Goal: Information Seeking & Learning: Learn about a topic

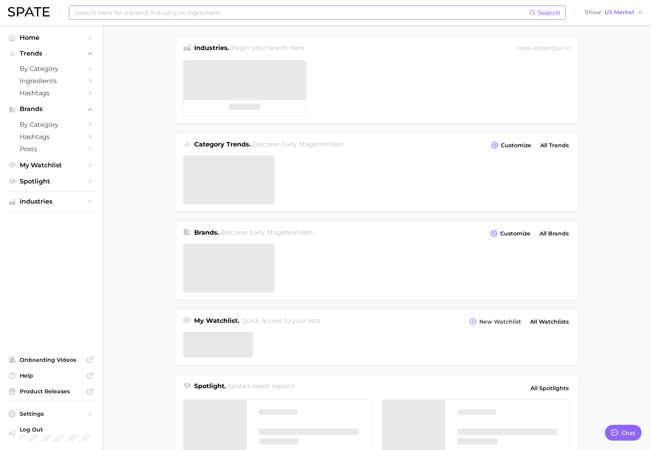
type textarea "x"
click at [230, 12] on input at bounding box center [301, 12] width 455 height 13
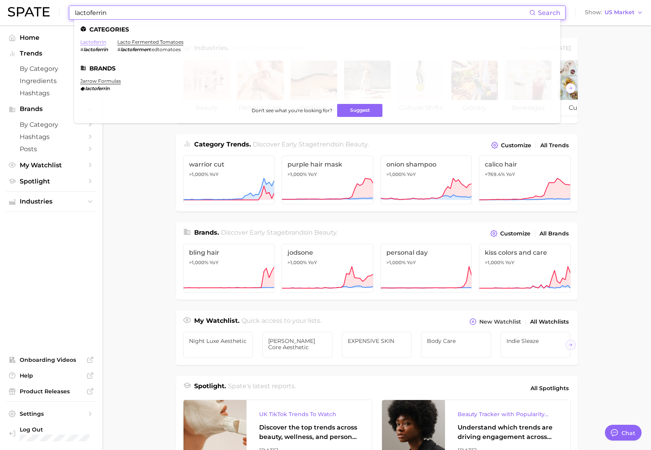
type input "lactoferrin"
click at [95, 42] on link "lactoferrin" at bounding box center [93, 42] width 26 height 6
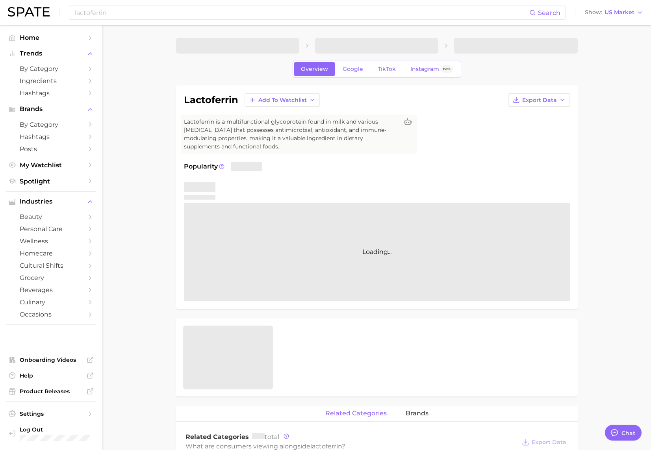
type textarea "x"
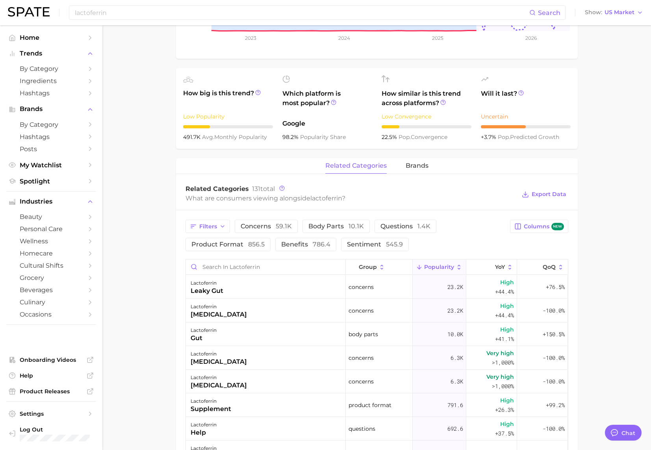
scroll to position [263, 0]
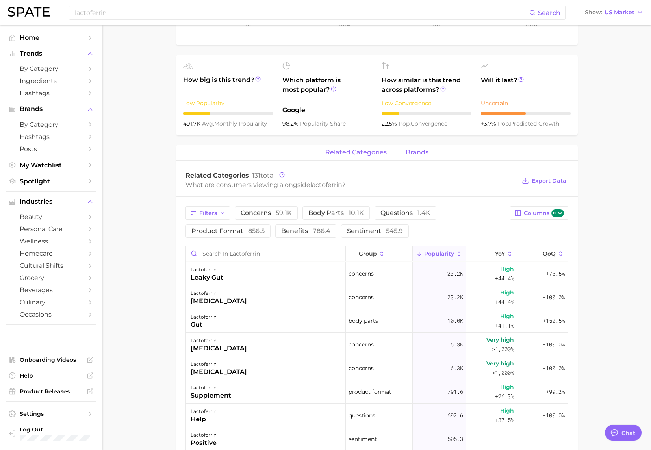
click at [420, 148] on button "brands" at bounding box center [417, 152] width 23 height 15
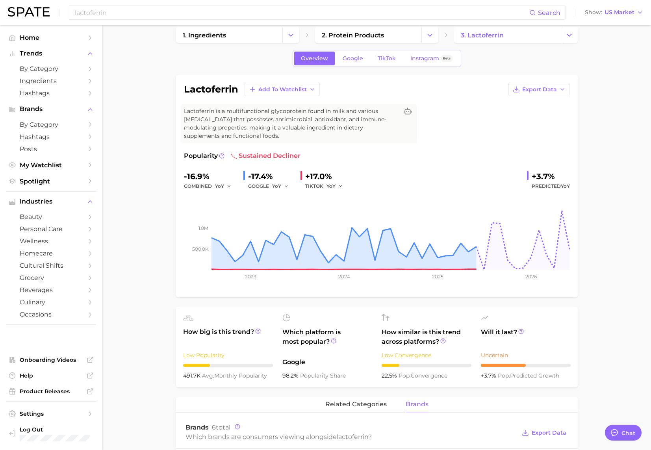
scroll to position [0, 0]
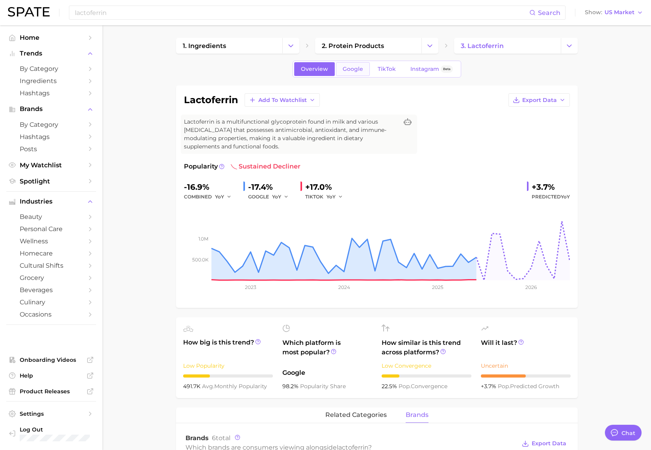
click at [353, 66] on span "Google" at bounding box center [353, 69] width 20 height 7
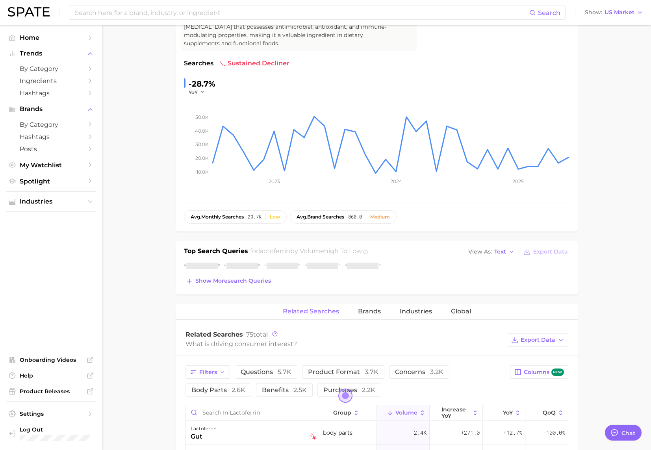
scroll to position [213, 0]
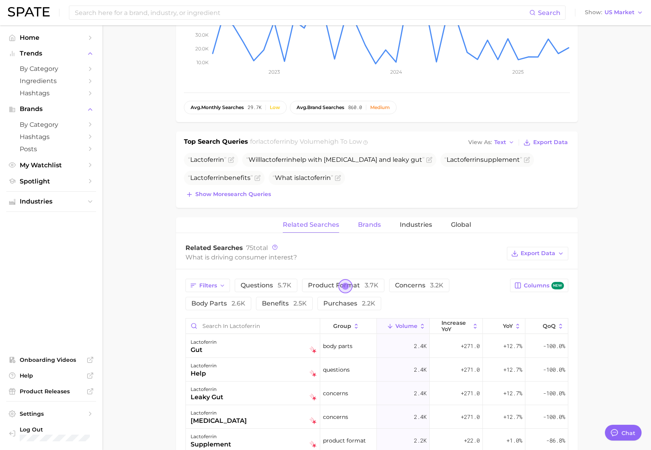
click at [365, 226] on span "Brands" at bounding box center [369, 224] width 23 height 7
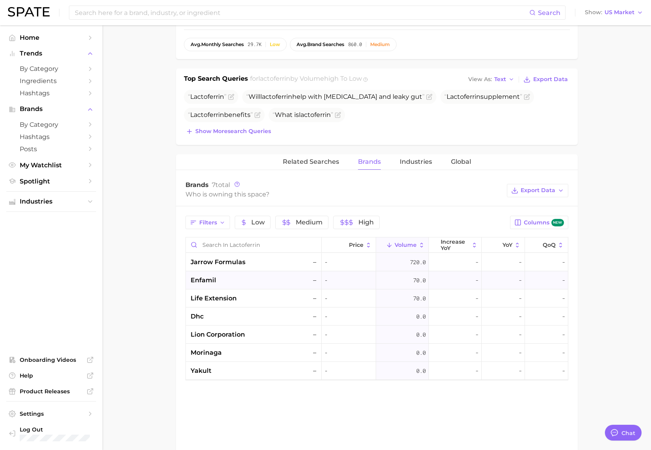
scroll to position [0, 0]
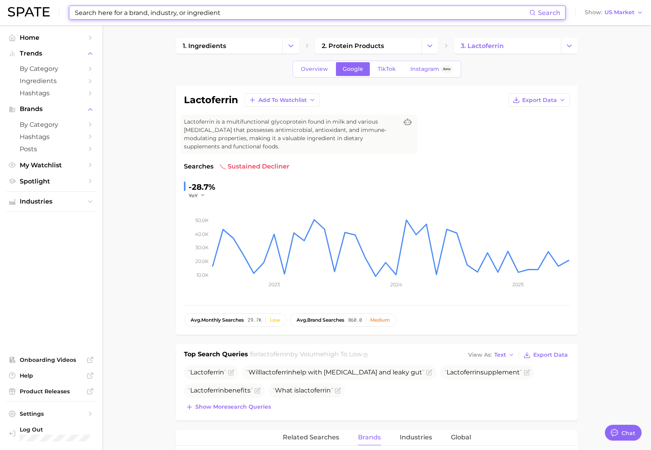
click at [249, 13] on input at bounding box center [301, 12] width 455 height 13
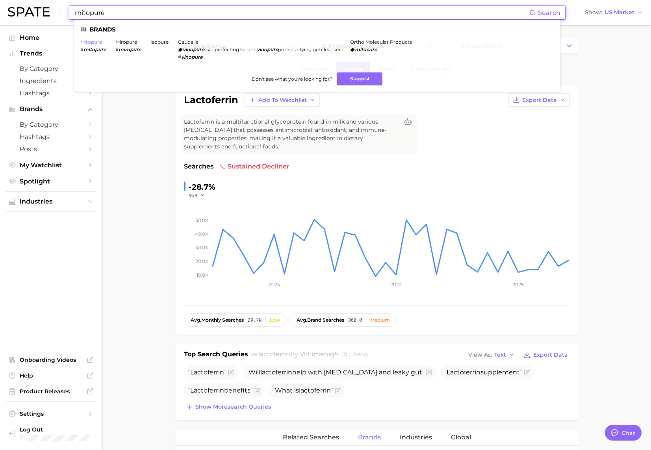
type input "mitopure"
click at [92, 43] on link "mitopure" at bounding box center [91, 42] width 22 height 6
